Goal: Information Seeking & Learning: Learn about a topic

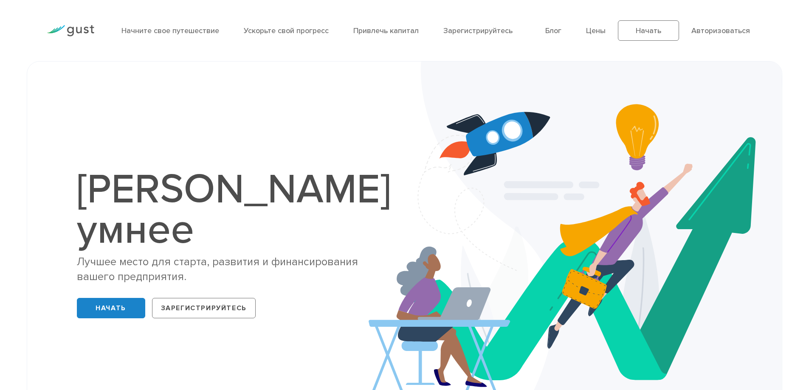
click at [244, 107] on div "[PERSON_NAME] умнее Лучшее место для старта, развития и финансирования вашего п…" at bounding box center [404, 245] width 725 height 325
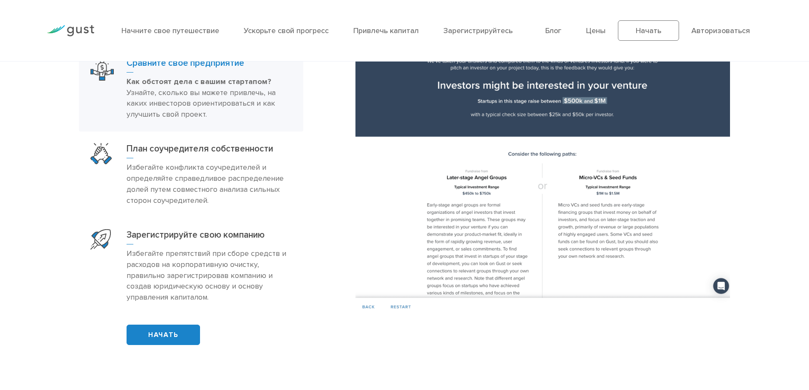
scroll to position [637, 0]
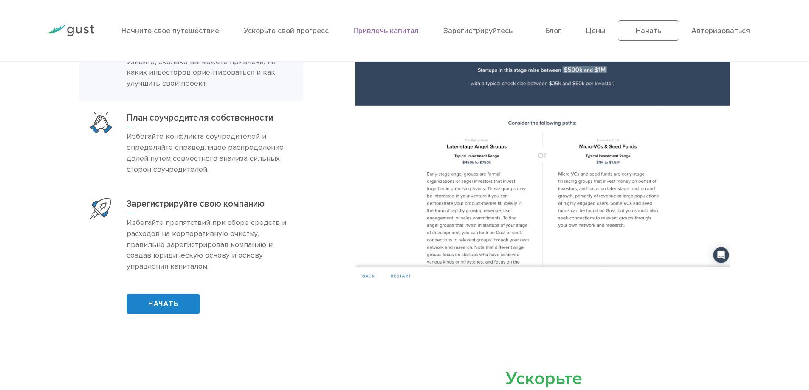
click at [374, 32] on font "Привлечь капитал" at bounding box center [385, 30] width 65 height 9
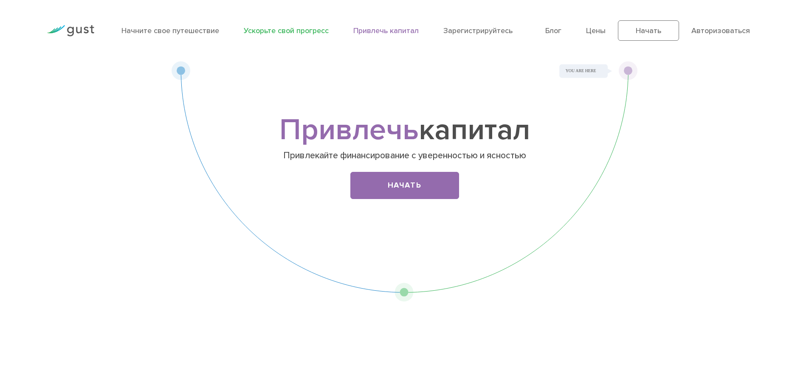
click at [302, 30] on font "Ускорьте свой прогресс" at bounding box center [286, 30] width 85 height 9
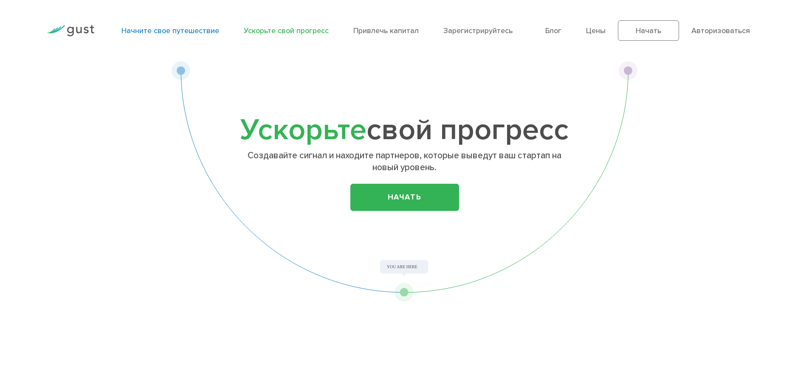
click at [167, 33] on font "Начните свое путешествие" at bounding box center [170, 30] width 98 height 9
click at [601, 31] on font "Цены" at bounding box center [596, 30] width 20 height 9
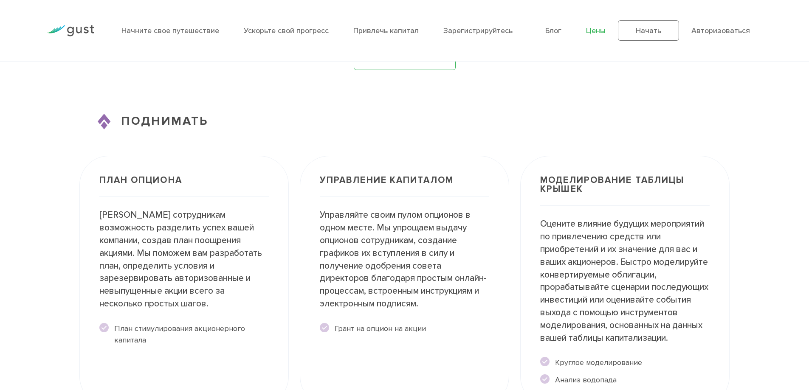
scroll to position [1571, 0]
